Goal: Book appointment/travel/reservation

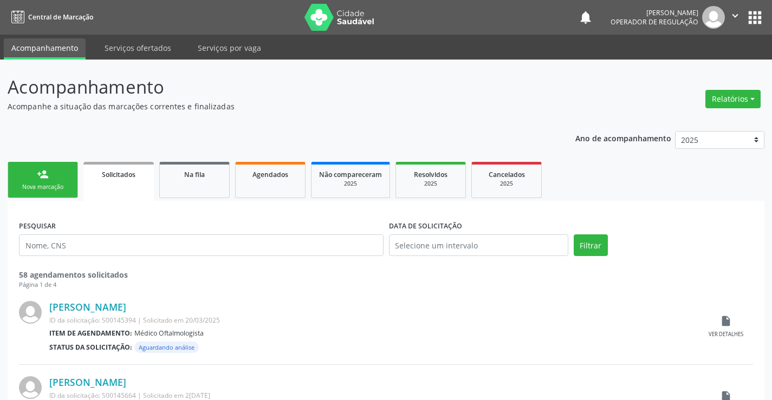
click at [69, 183] on div "Nova marcação" at bounding box center [43, 187] width 54 height 8
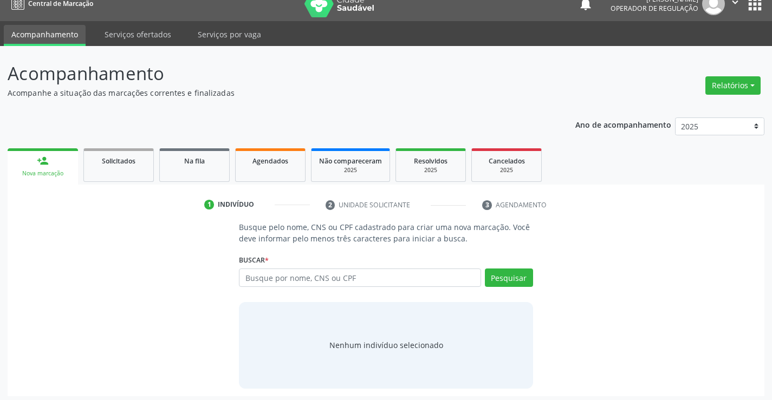
scroll to position [17, 0]
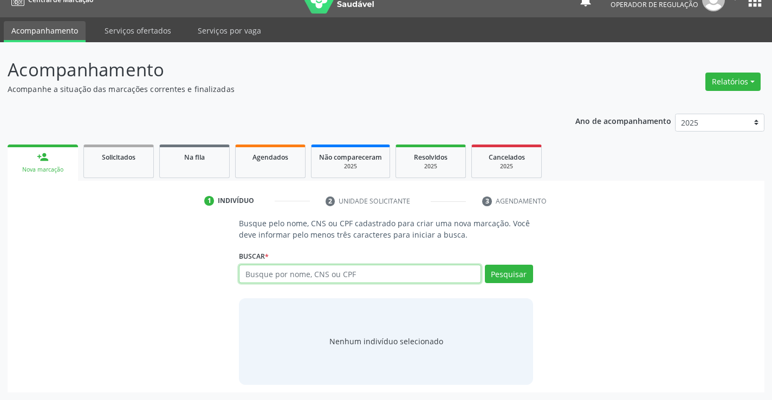
click at [348, 272] on input "text" at bounding box center [360, 274] width 242 height 18
type input "704506685795320"
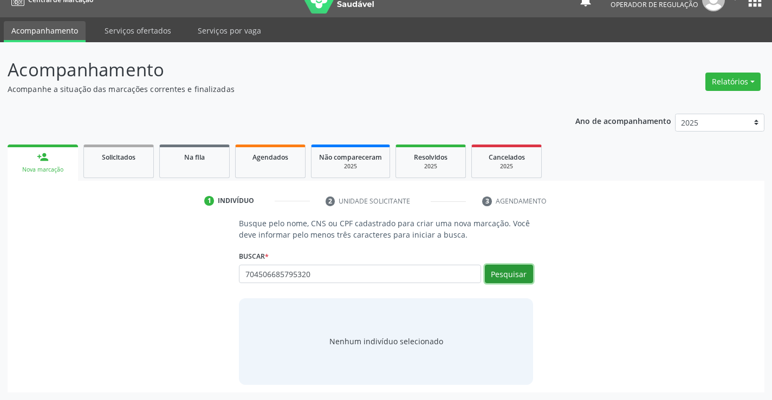
click at [515, 270] on button "Pesquisar" at bounding box center [509, 274] width 48 height 18
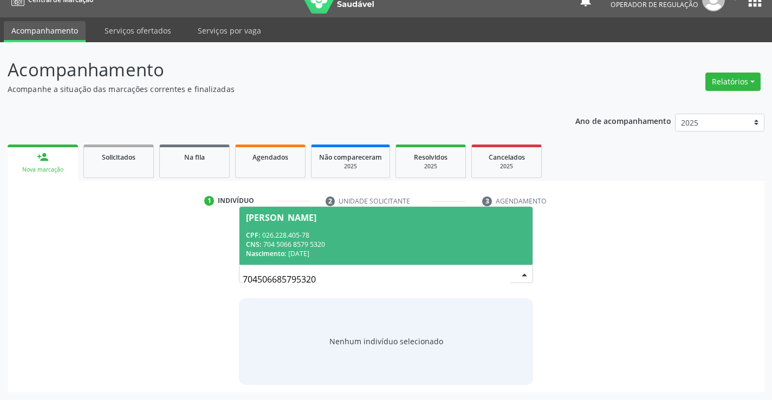
click at [342, 230] on span "[PERSON_NAME] CPF: 026.228.405-78 CNS: 704 5066 8579 5320 Nascimento: [DATE]" at bounding box center [385, 236] width 292 height 58
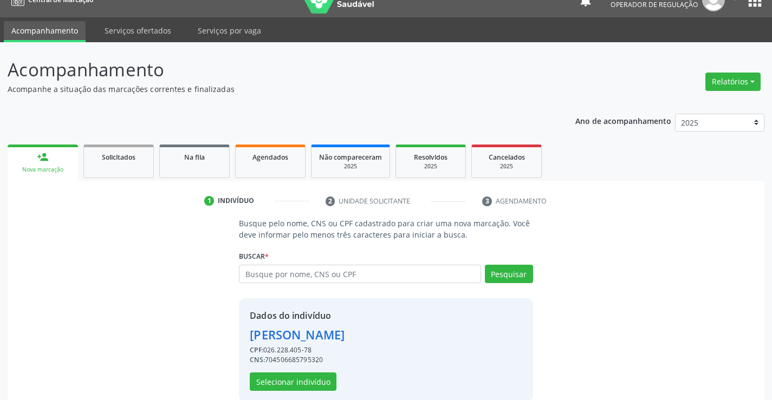
scroll to position [34, 0]
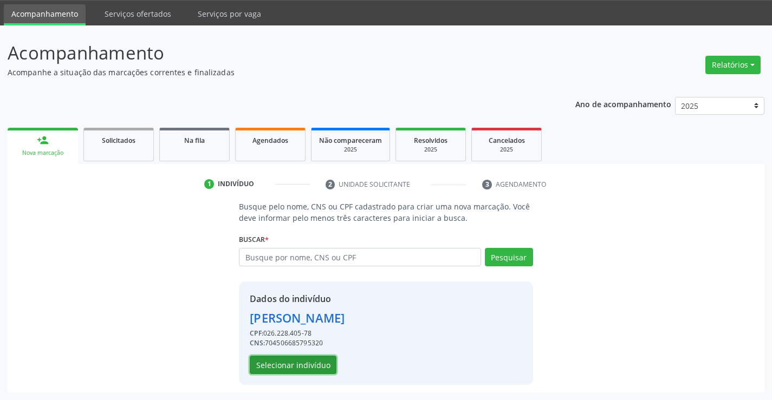
click at [305, 361] on button "Selecionar indivíduo" at bounding box center [293, 365] width 87 height 18
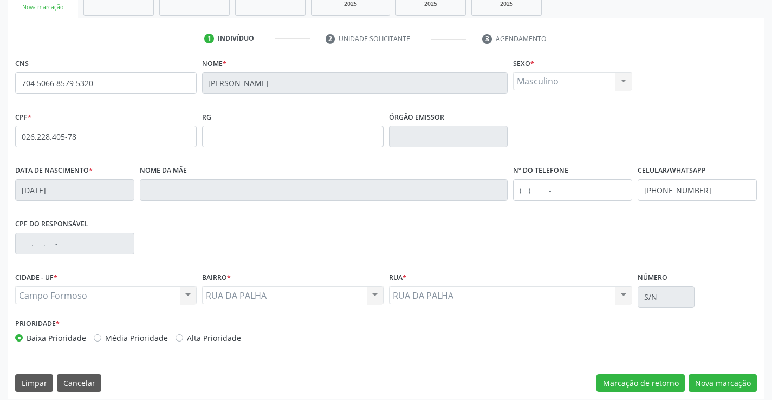
scroll to position [187, 0]
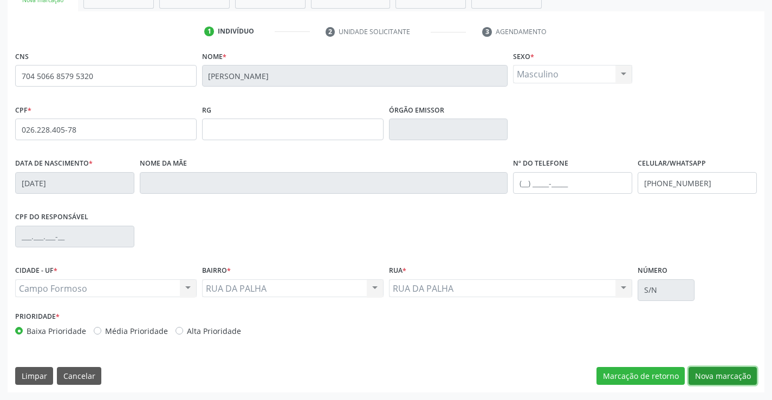
click at [719, 373] on button "Nova marcação" at bounding box center [722, 376] width 68 height 18
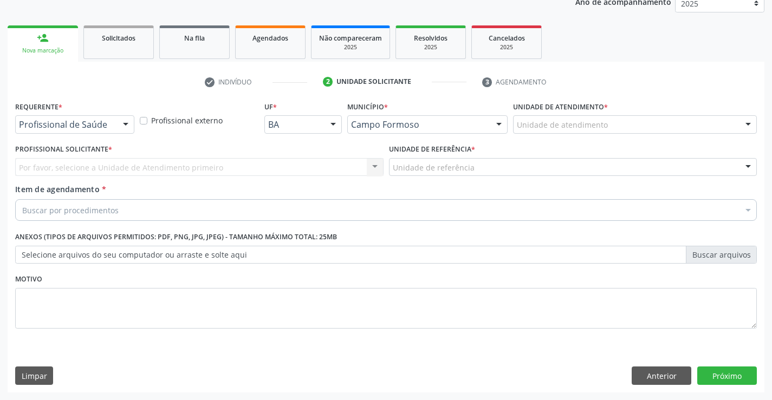
scroll to position [136, 0]
click at [123, 125] on div at bounding box center [126, 125] width 16 height 18
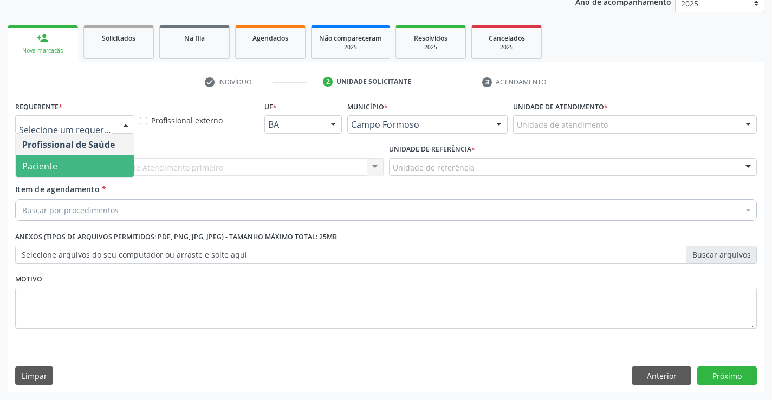
click at [104, 167] on span "Paciente" at bounding box center [75, 166] width 118 height 22
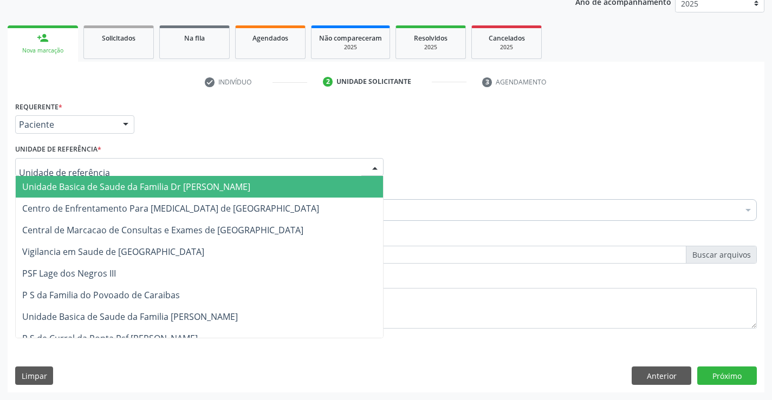
click at [133, 171] on div at bounding box center [199, 167] width 368 height 18
click at [145, 185] on span "Unidade Basica de Saude da Familia Dr [PERSON_NAME]" at bounding box center [136, 187] width 228 height 12
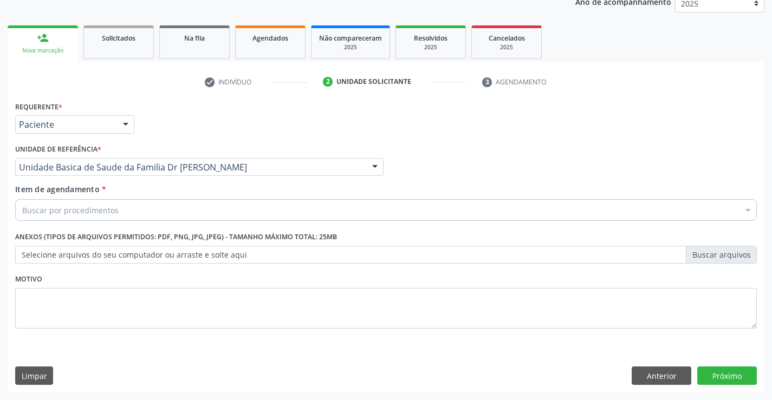
click at [147, 212] on div "Buscar por procedimentos" at bounding box center [385, 210] width 741 height 22
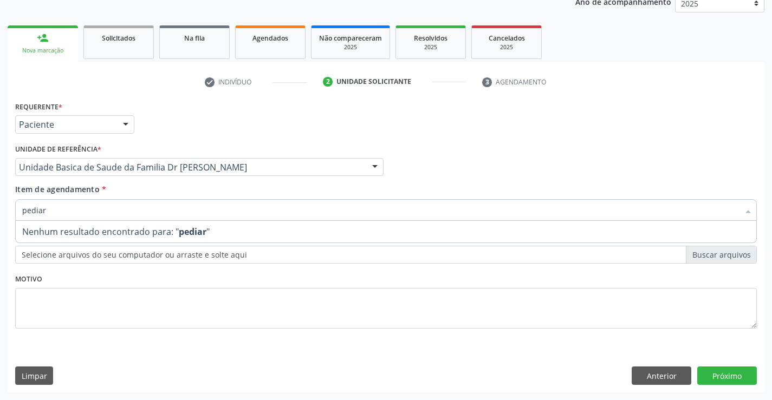
type input "pedia"
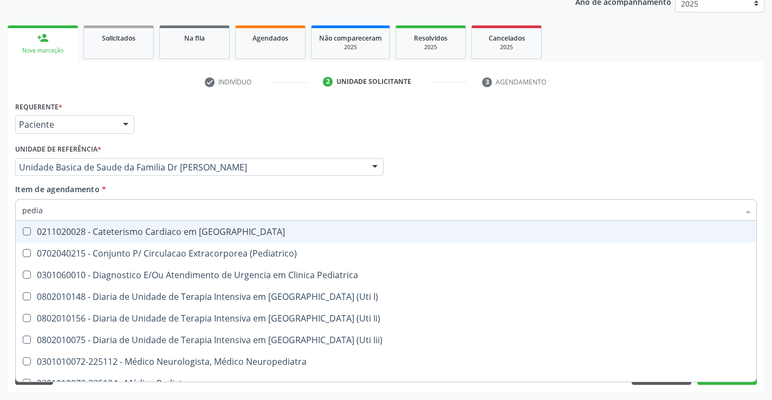
scroll to position [54, 0]
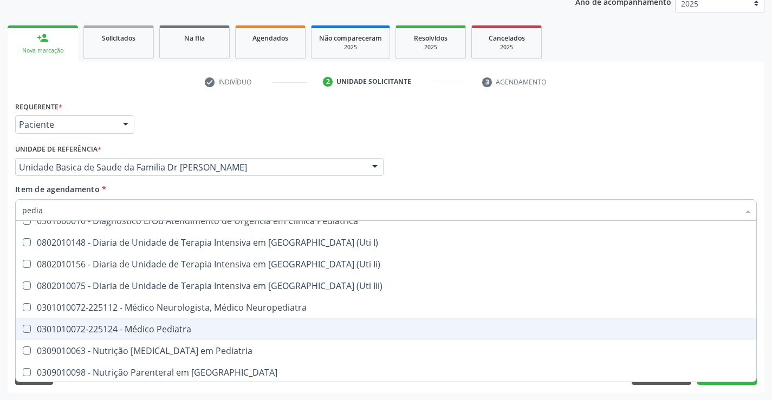
click at [178, 331] on div "0301010072-225124 - Médico Pediatra" at bounding box center [385, 329] width 727 height 9
checkbox Pediatra "true"
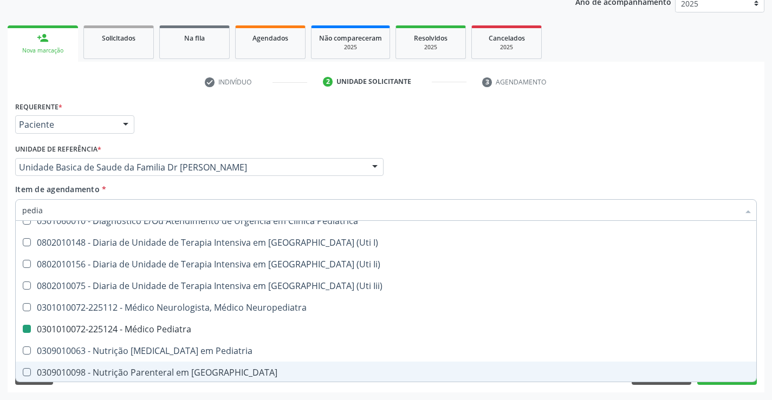
click at [194, 392] on div "Requerente * Paciente Profissional de Saúde Paciente Nenhum resultado encontrad…" at bounding box center [386, 246] width 757 height 294
checkbox \(Pediatrico\) "true"
checkbox Pediatra "false"
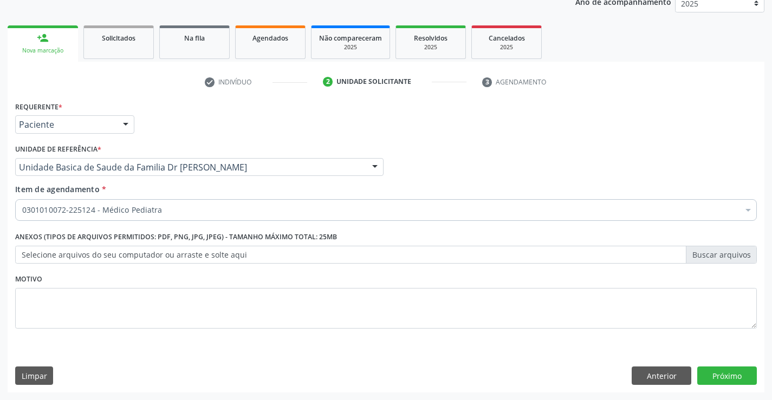
scroll to position [0, 0]
click at [714, 376] on button "Próximo" at bounding box center [727, 376] width 60 height 18
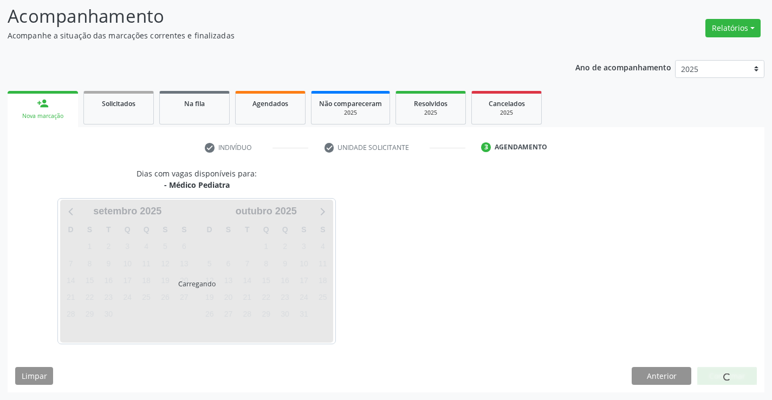
scroll to position [71, 0]
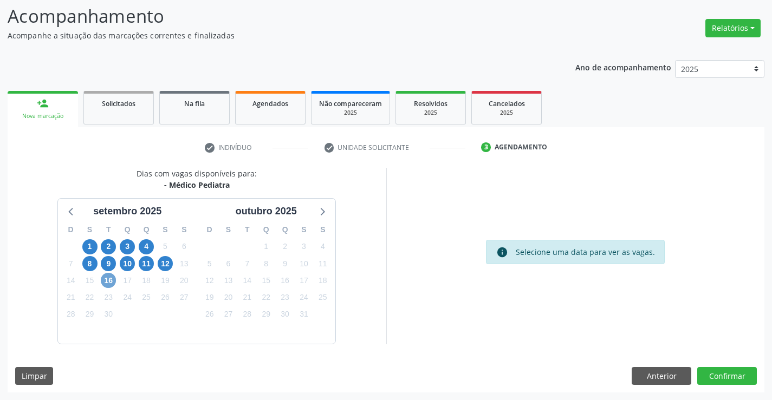
click at [104, 278] on span "16" at bounding box center [108, 280] width 15 height 15
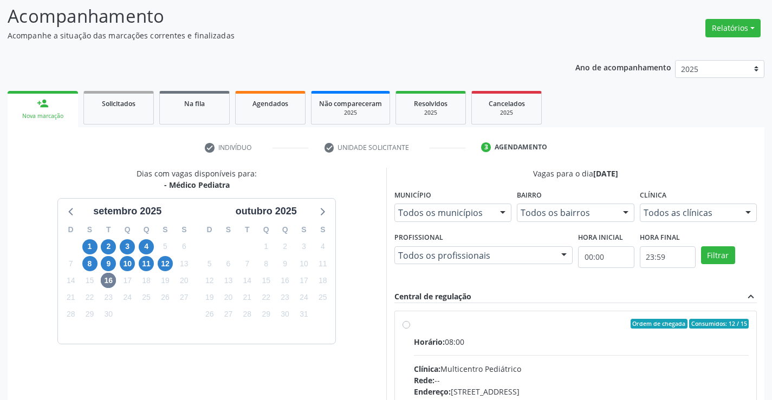
click at [414, 326] on label "Ordem de chegada Consumidos: 12 / 15 Horário: 08:00 Clínica: Multicentro Pediát…" at bounding box center [581, 402] width 335 height 166
click at [405, 326] on input "Ordem de chegada Consumidos: 12 / 15 Horário: 08:00 Clínica: Multicentro Pediát…" at bounding box center [406, 324] width 8 height 10
radio input "true"
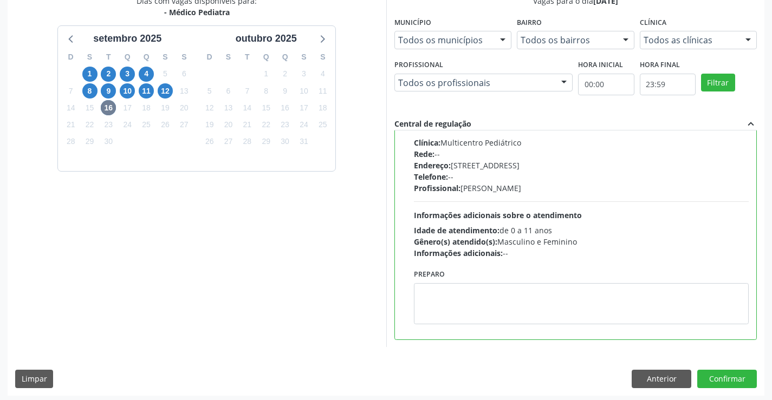
scroll to position [247, 0]
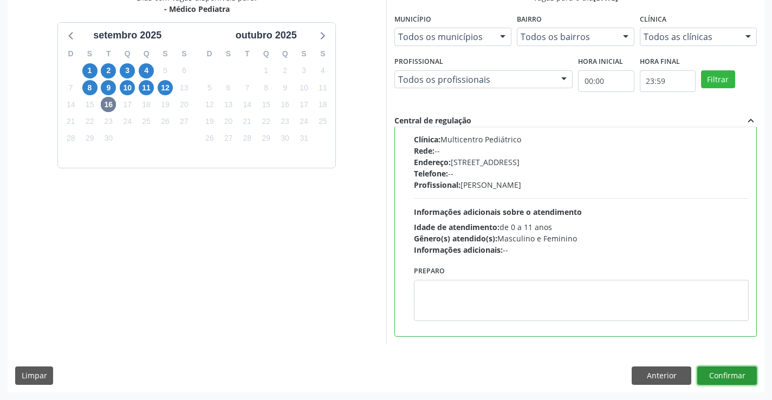
click at [726, 379] on button "Confirmar" at bounding box center [727, 376] width 60 height 18
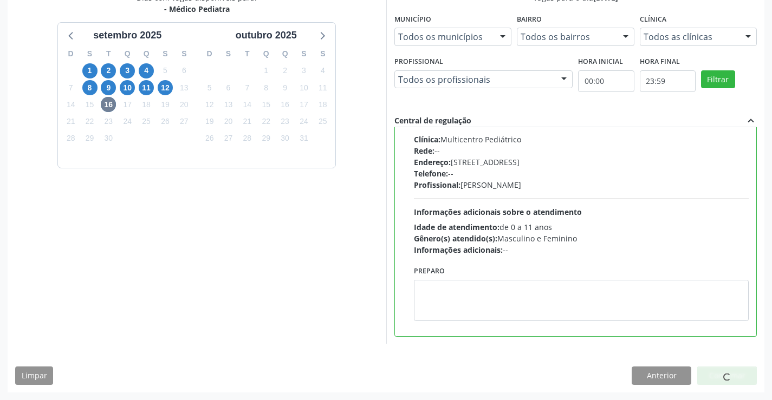
scroll to position [0, 0]
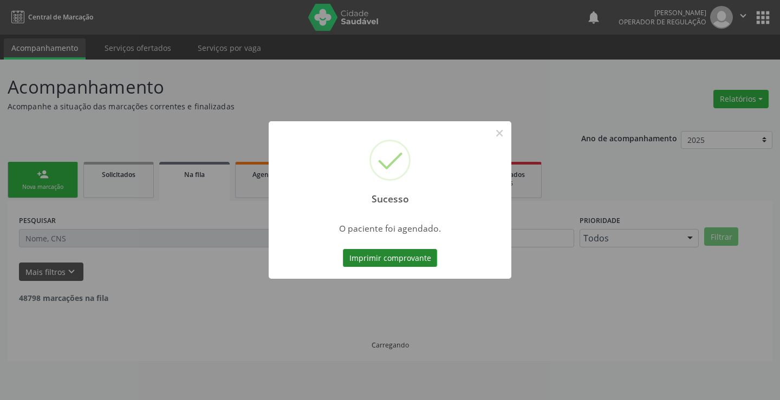
click at [375, 253] on button "Imprimir comprovante" at bounding box center [390, 258] width 94 height 18
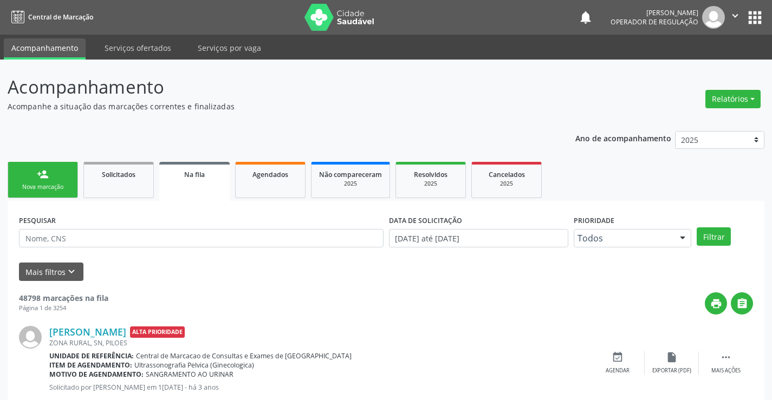
click at [734, 16] on icon "" at bounding box center [735, 16] width 12 height 12
click at [688, 68] on link "Sair" at bounding box center [707, 65] width 75 height 15
